Goal: Navigation & Orientation: Go to known website

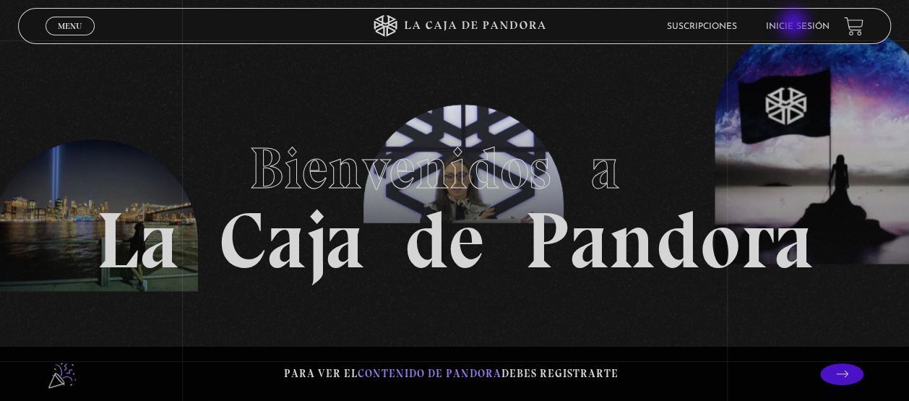
click at [798, 22] on link "Inicie sesión" at bounding box center [798, 26] width 64 height 9
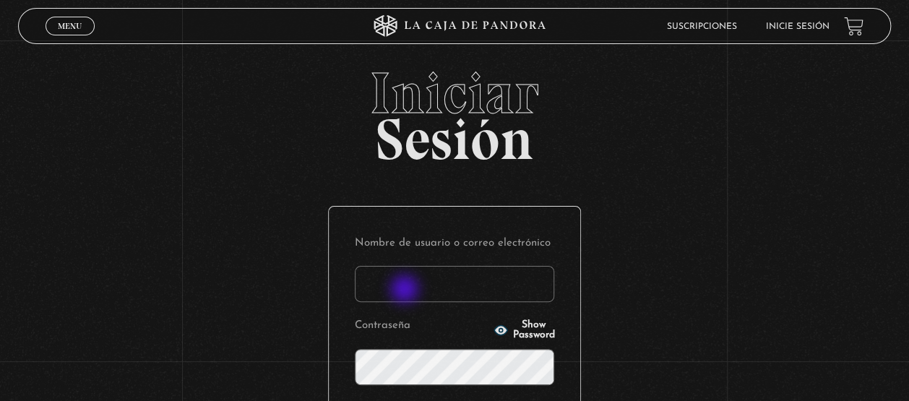
click at [406, 291] on input "Nombre de usuario o correo electrónico" at bounding box center [455, 284] width 200 height 36
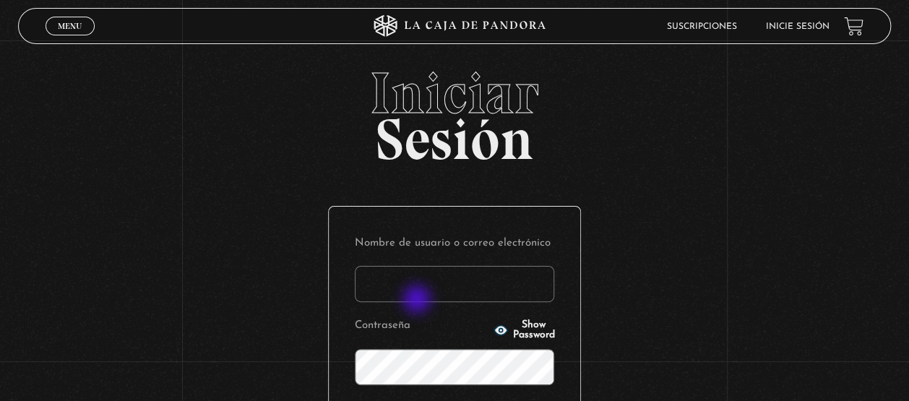
type input "admon.pymaq@gmail.com"
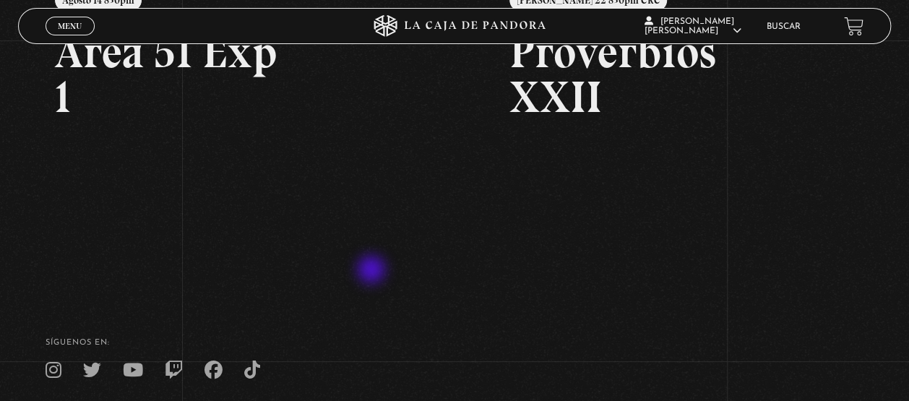
scroll to position [359, 0]
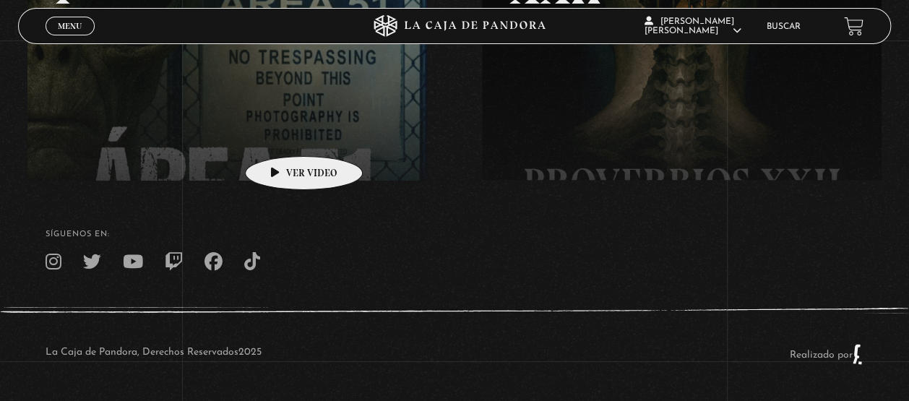
click at [281, 136] on link at bounding box center [481, 59] width 909 height 401
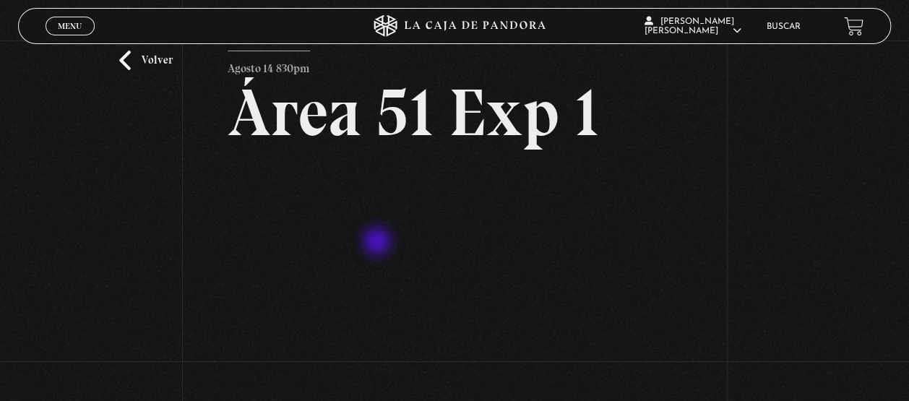
scroll to position [14, 0]
